Goal: Information Seeking & Learning: Check status

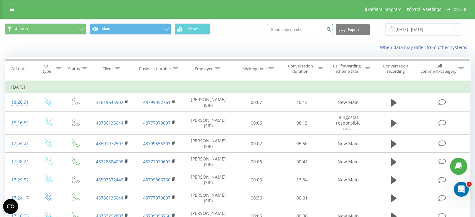
paste input "502220561"
type input "502220561"
click at [332, 30] on icon "submit" at bounding box center [328, 29] width 5 height 4
